Goal: Navigation & Orientation: Find specific page/section

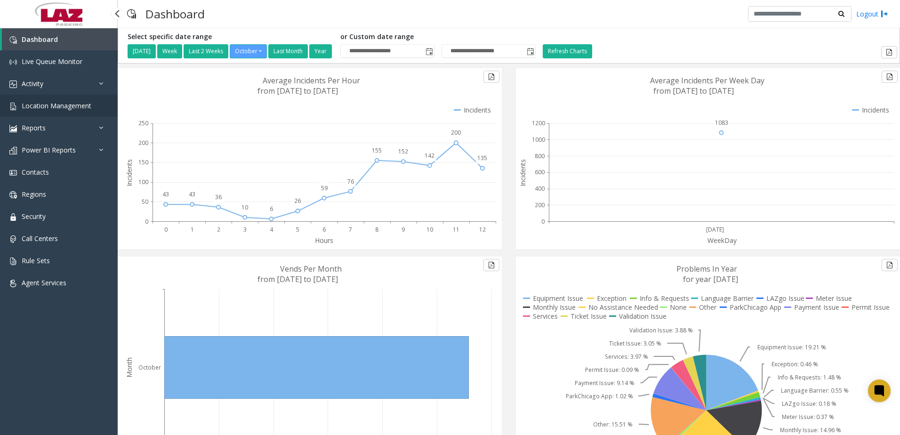
click at [43, 107] on span "Location Management" at bounding box center [57, 105] width 70 height 9
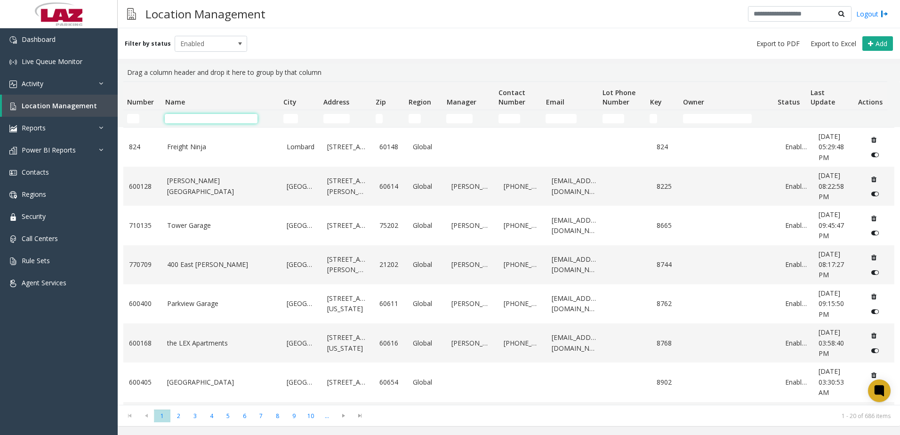
click at [201, 115] on input "Name Filter" at bounding box center [211, 118] width 93 height 9
click at [134, 116] on input "Number Filter" at bounding box center [133, 118] width 12 height 9
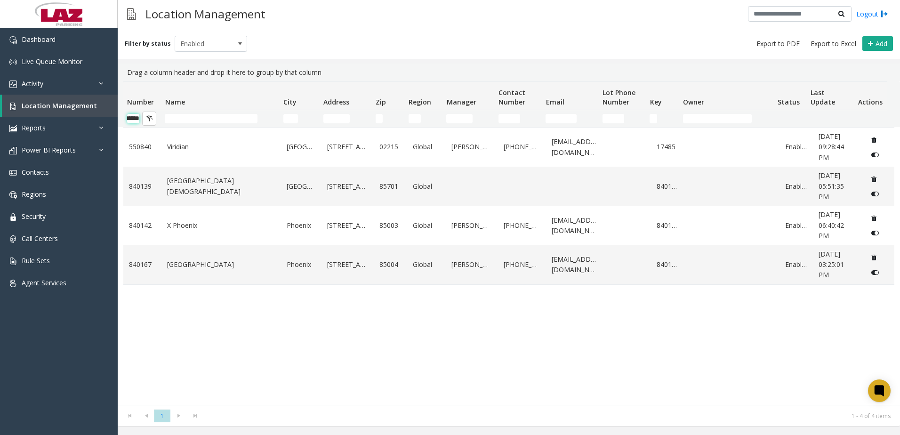
scroll to position [0, 16]
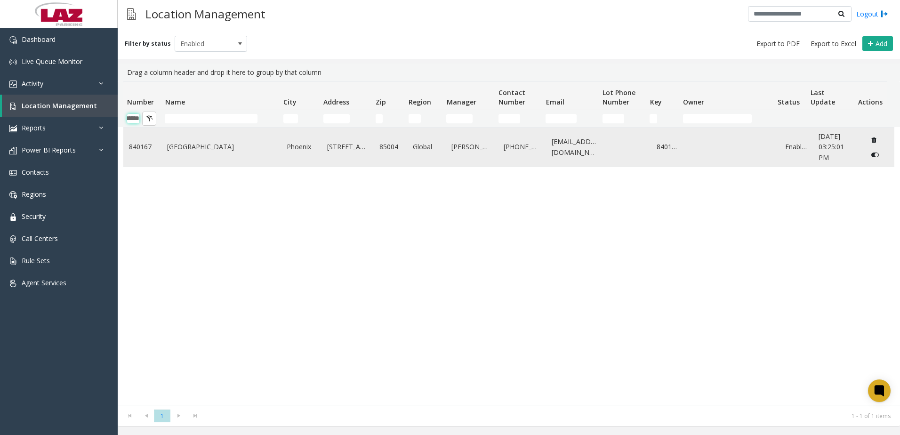
type input "******"
click at [271, 151] on link "[GEOGRAPHIC_DATA]" at bounding box center [221, 147] width 108 height 10
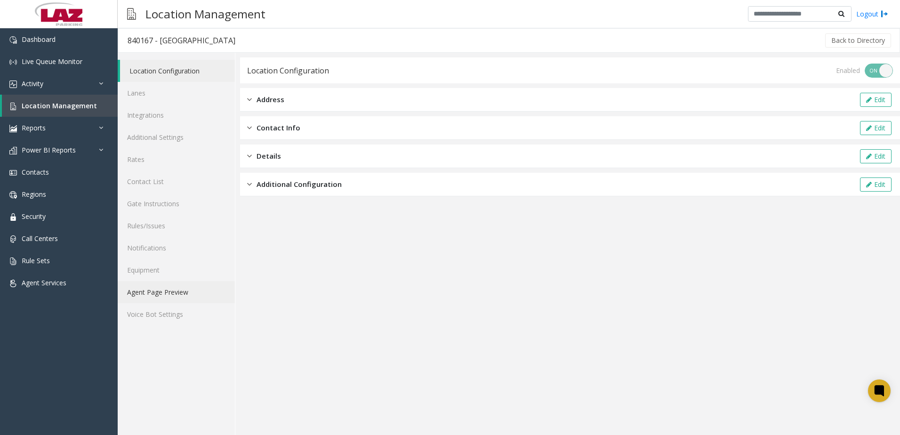
click at [175, 290] on link "Agent Page Preview" at bounding box center [176, 292] width 117 height 22
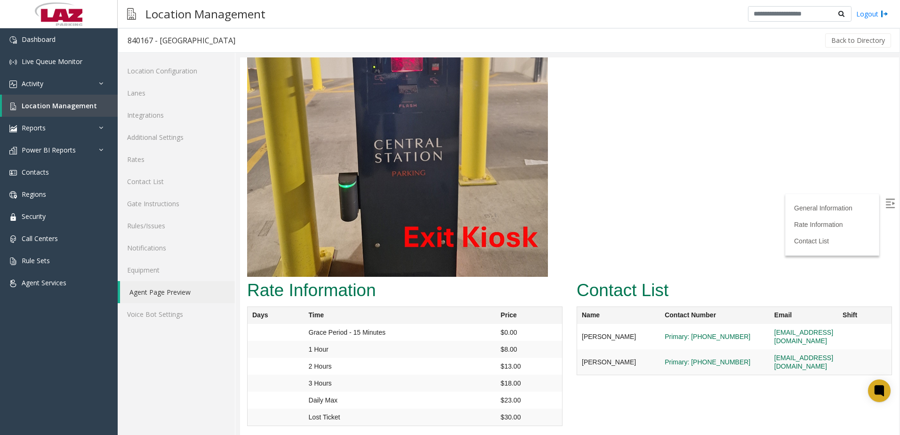
scroll to position [2167, 0]
click at [151, 221] on link "Rules/Issues" at bounding box center [176, 226] width 117 height 22
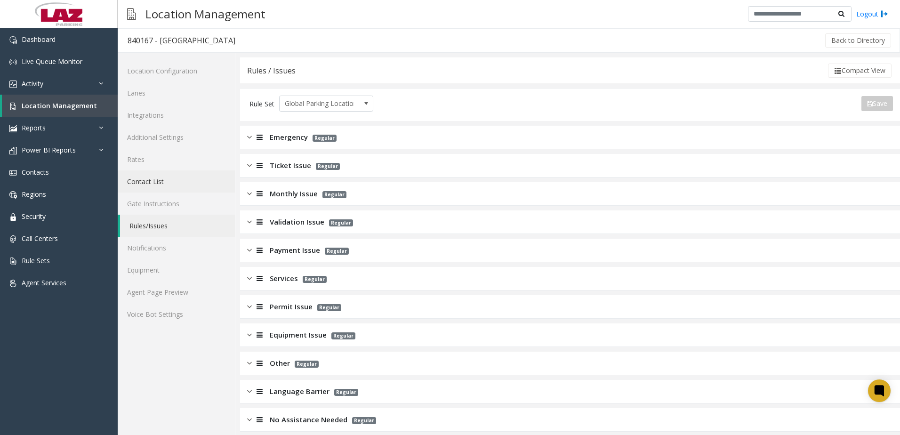
click at [138, 183] on link "Contact List" at bounding box center [176, 181] width 117 height 22
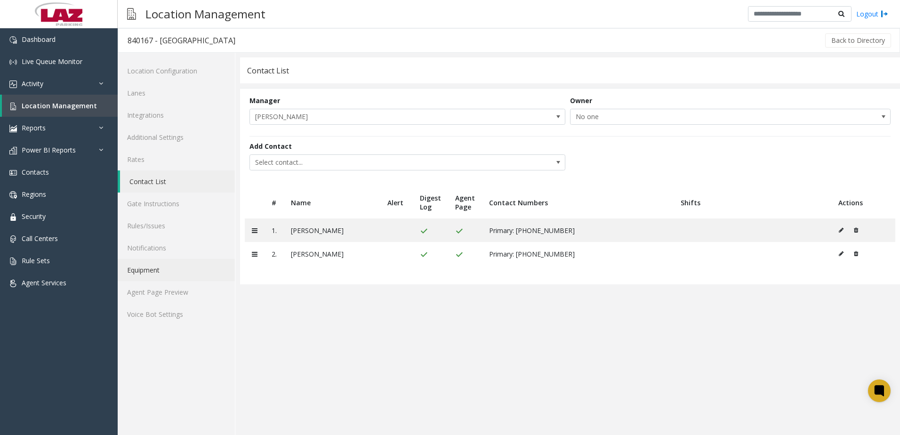
click at [149, 272] on link "Equipment" at bounding box center [176, 270] width 117 height 22
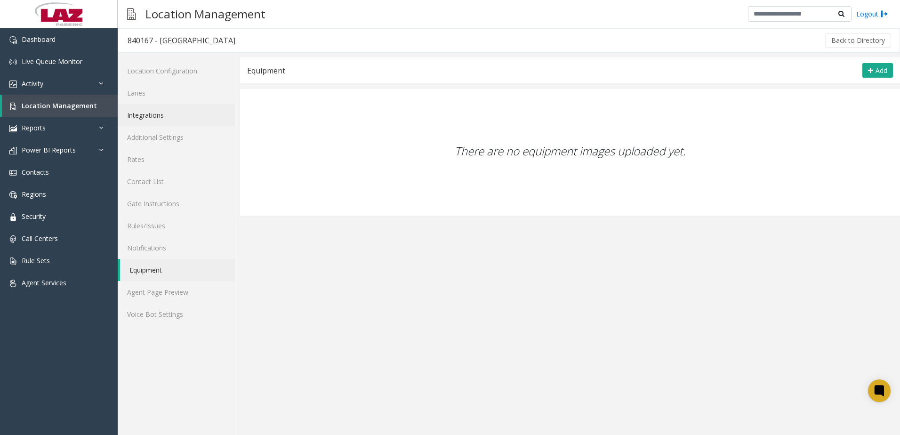
click at [138, 115] on link "Integrations" at bounding box center [176, 115] width 117 height 22
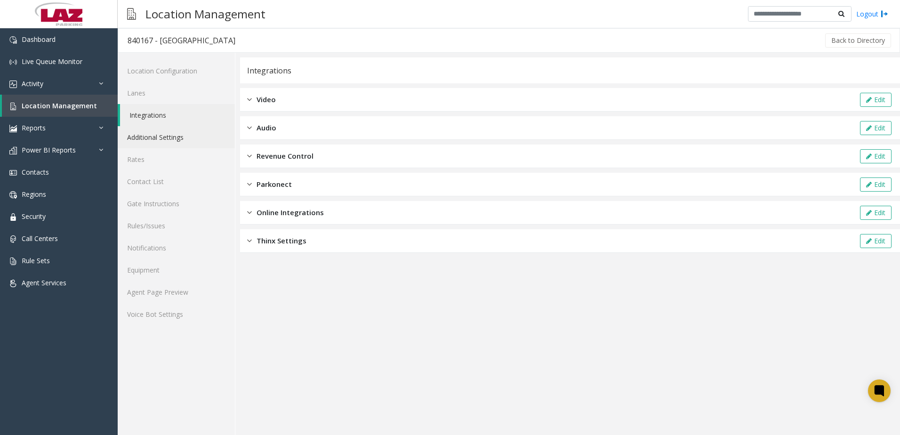
click at [164, 134] on link "Additional Settings" at bounding box center [176, 137] width 117 height 22
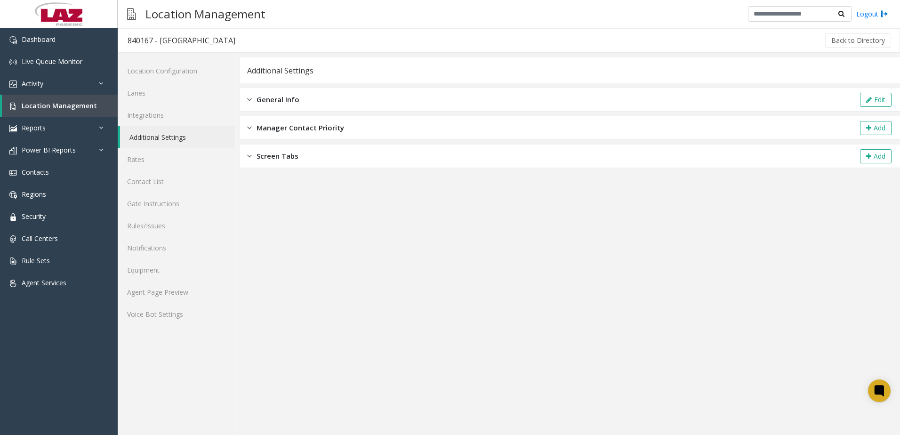
click at [303, 102] on div "General Info Edit" at bounding box center [570, 100] width 660 height 24
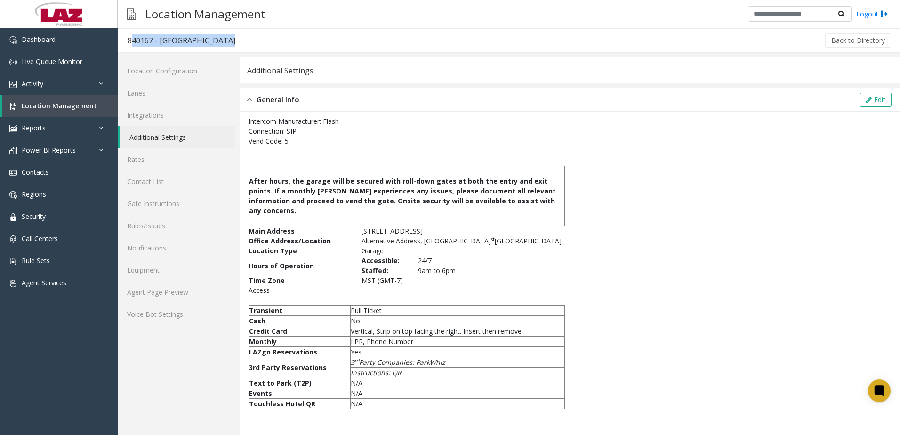
drag, startPoint x: 128, startPoint y: 40, endPoint x: 227, endPoint y: 37, distance: 99.8
click at [227, 37] on div "840167 - [GEOGRAPHIC_DATA] Back to Directory" at bounding box center [509, 40] width 782 height 24
click at [392, 216] on p at bounding box center [406, 221] width 315 height 10
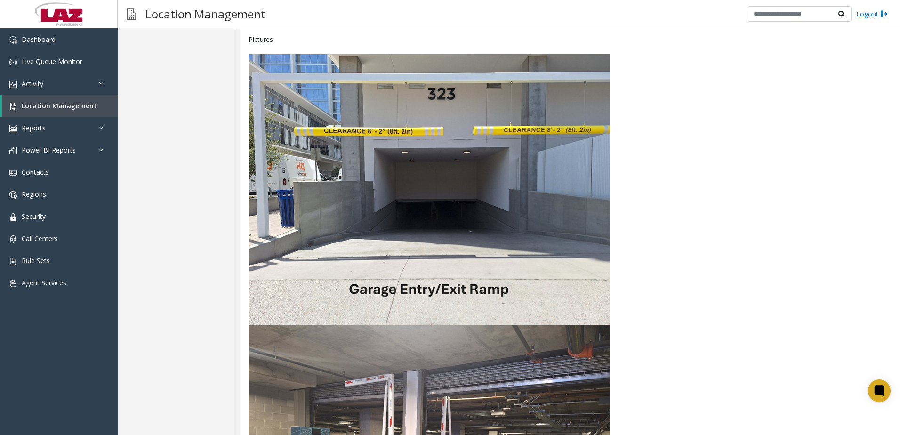
scroll to position [565, 0]
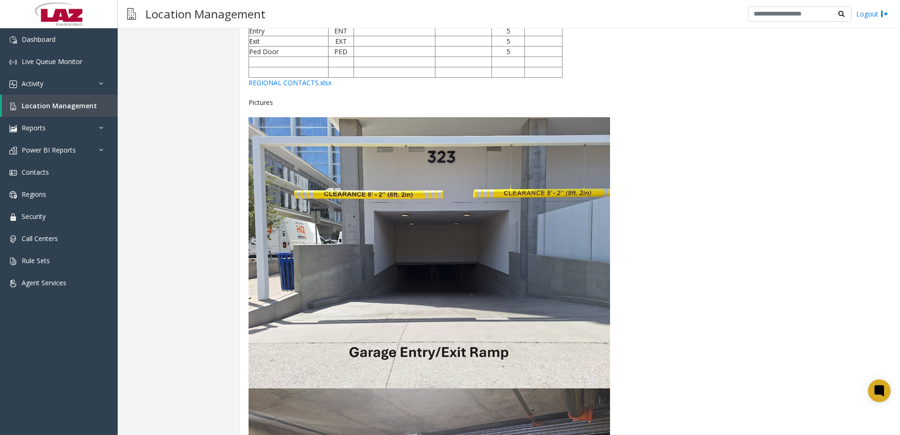
click at [387, 155] on img at bounding box center [428, 252] width 361 height 271
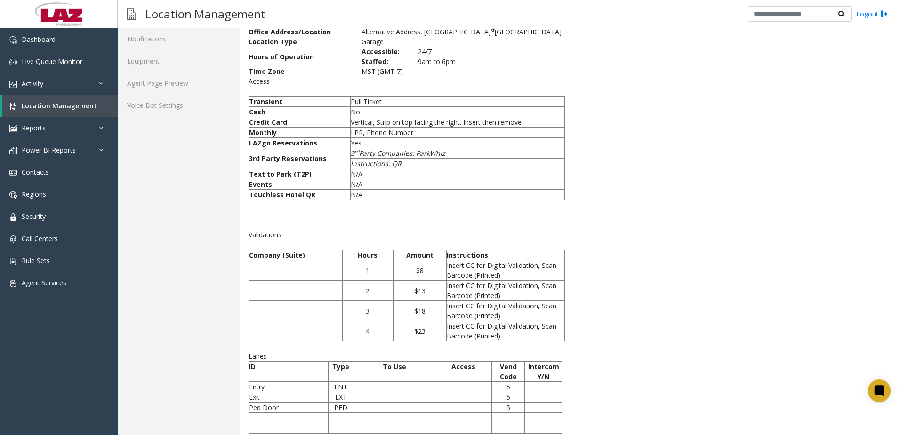
scroll to position [0, 0]
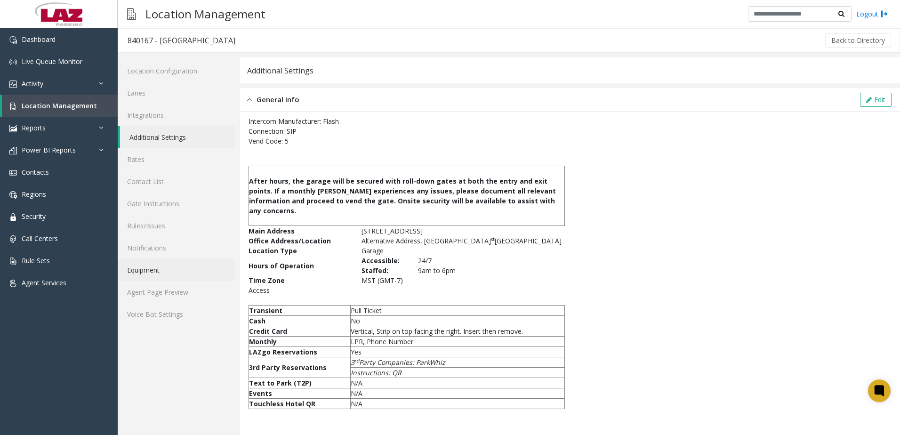
click at [162, 269] on link "Equipment" at bounding box center [176, 270] width 117 height 22
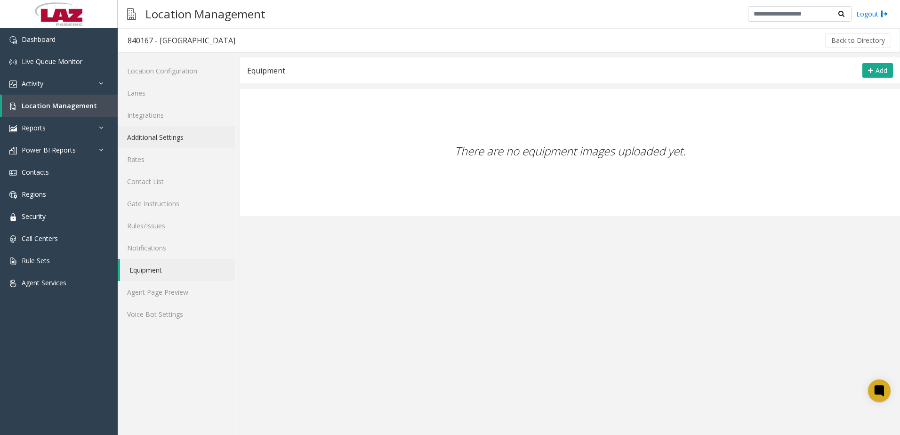
click at [159, 142] on link "Additional Settings" at bounding box center [176, 137] width 117 height 22
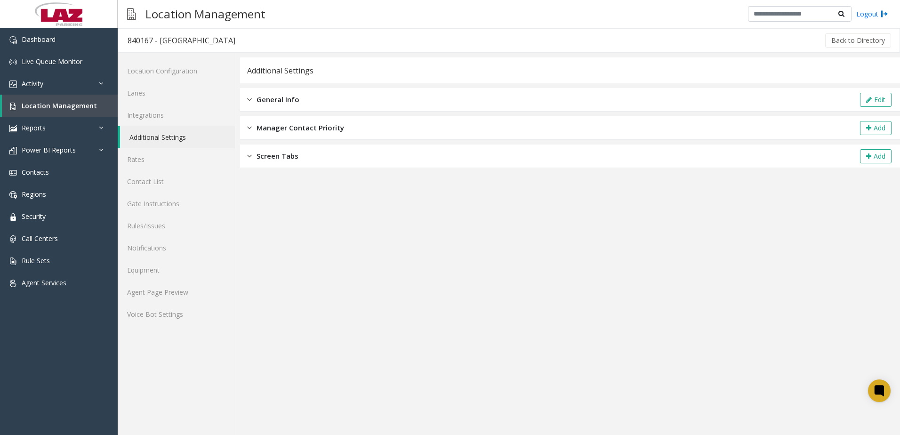
click at [257, 97] on span "General Info" at bounding box center [277, 99] width 43 height 11
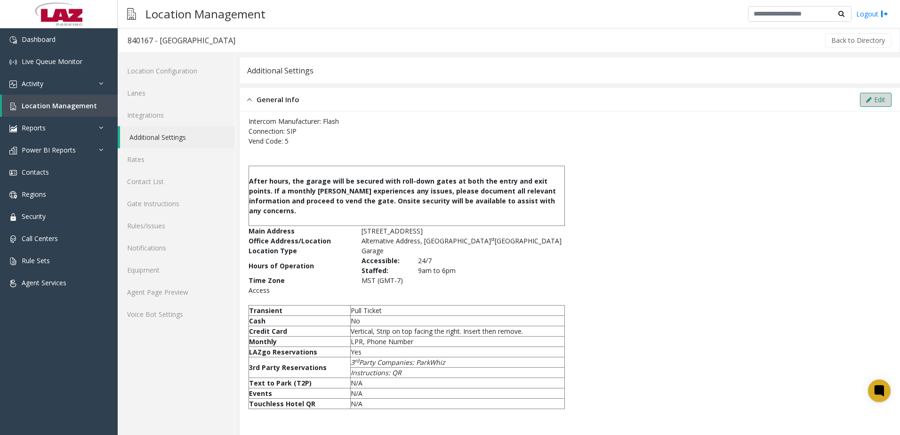
click at [864, 102] on button "Edit" at bounding box center [876, 100] width 32 height 14
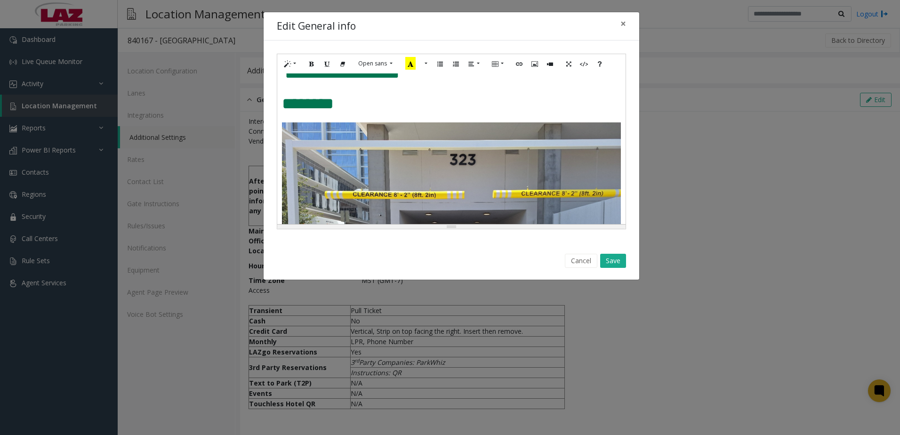
scroll to position [659, 0]
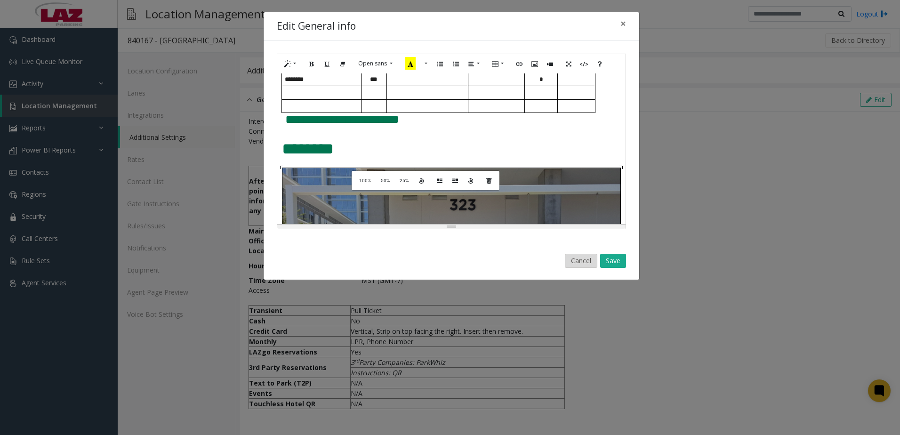
click at [583, 258] on button "Cancel" at bounding box center [581, 261] width 32 height 14
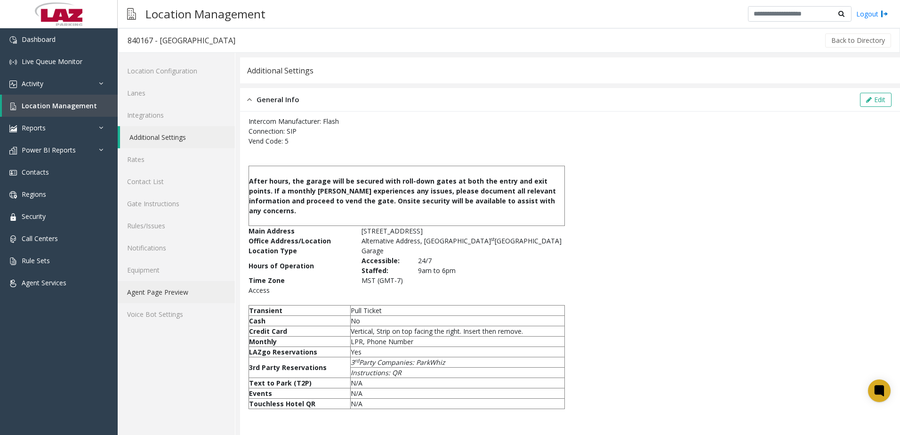
click at [158, 296] on link "Agent Page Preview" at bounding box center [176, 292] width 117 height 22
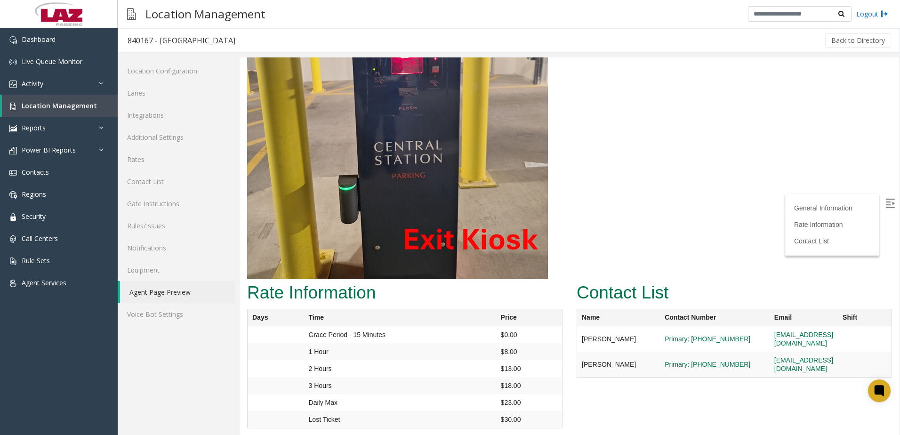
scroll to position [2167, 0]
